Goal: Find specific page/section: Find specific page/section

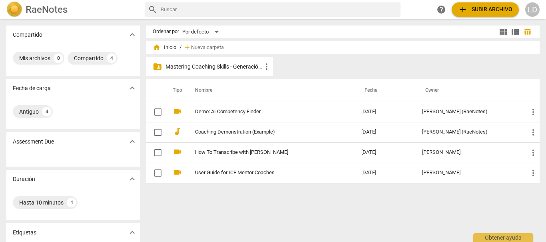
click at [205, 65] on p "Mastering Coaching Skills - Generación 31" at bounding box center [213, 67] width 96 height 8
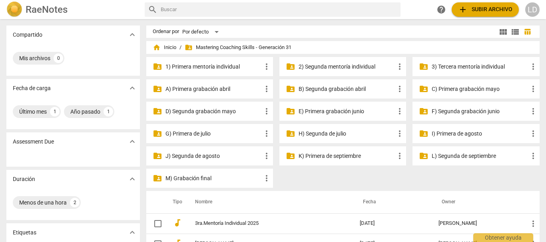
click at [442, 63] on p "3) Tercera mentoría individual" at bounding box center [479, 67] width 96 height 8
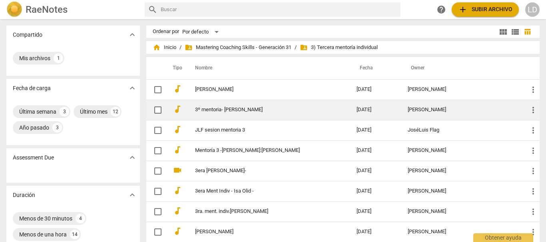
click at [254, 109] on link "3º mentoria- [PERSON_NAME]" at bounding box center [261, 110] width 133 height 6
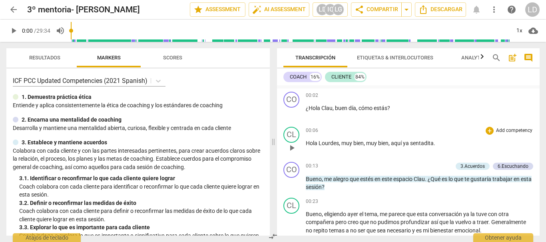
scroll to position [120, 0]
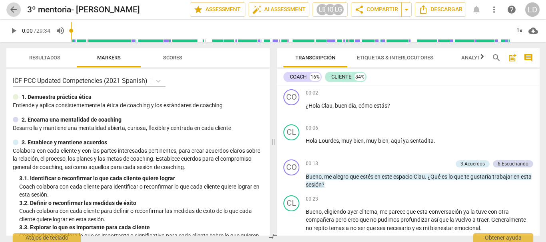
click at [15, 8] on span "arrow_back" at bounding box center [14, 10] width 10 height 10
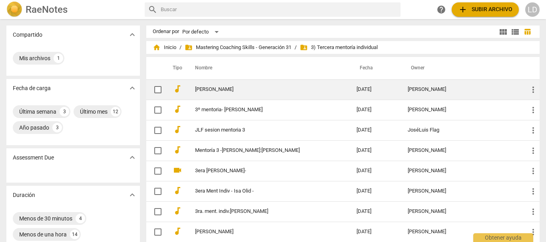
click at [240, 93] on td "[PERSON_NAME]" at bounding box center [267, 89] width 165 height 20
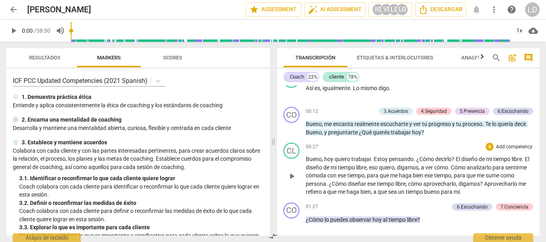
scroll to position [240, 0]
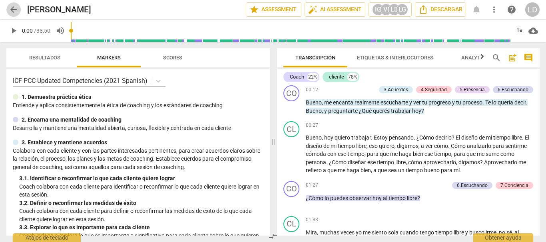
click at [14, 9] on span "arrow_back" at bounding box center [14, 10] width 10 height 10
